Goal: Navigation & Orientation: Find specific page/section

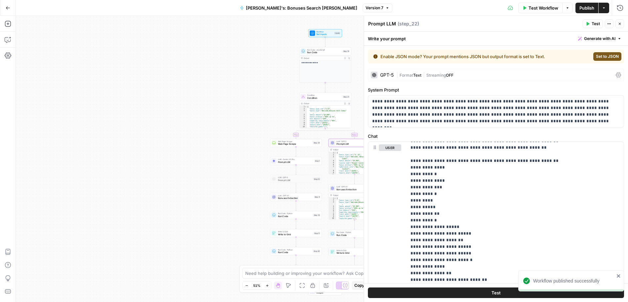
scroll to position [1784, 0]
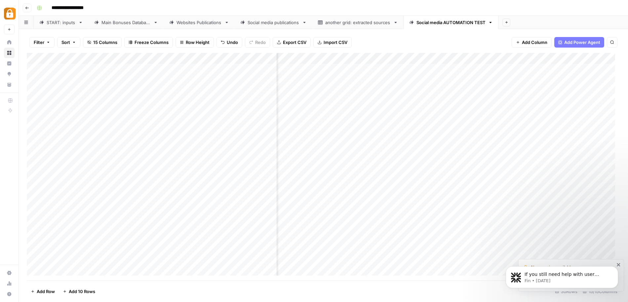
scroll to position [0, 499]
